Goal: Browse casually

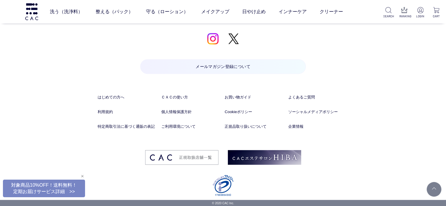
click at [81, 176] on div "閉じる" at bounding box center [82, 175] width 5 height 5
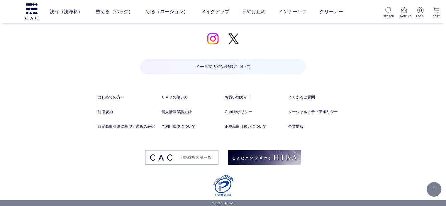
click at [81, 176] on div "お問い合わせ お電話でのお問い合わせ 予期せぬ障害などで電話が切れた時に、こちらからかけ直しさせていただくために、発信者番号通知をお願いしております。 発信者…" at bounding box center [223, 4] width 446 height 392
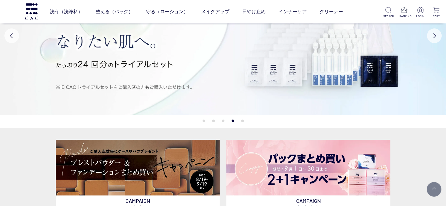
scroll to position [59, 0]
